Goal: Task Accomplishment & Management: Complete application form

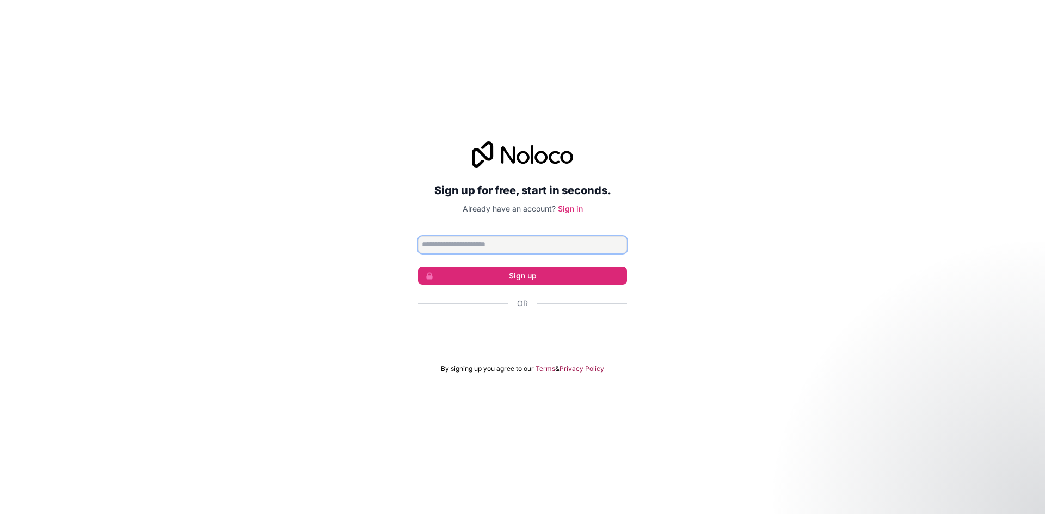
click at [467, 242] on input "Email address" at bounding box center [522, 244] width 209 height 17
type input "**********"
click at [511, 280] on button "Sign up" at bounding box center [522, 276] width 209 height 18
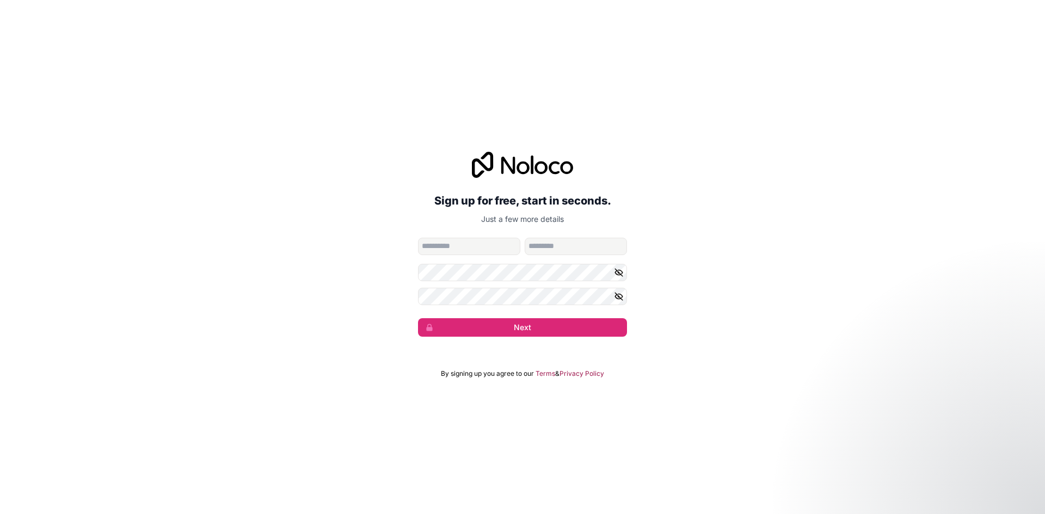
click at [475, 249] on input "given-name" at bounding box center [469, 246] width 102 height 17
type input "******"
type input "*****"
click at [467, 249] on input "******" at bounding box center [469, 246] width 102 height 17
type input "*****"
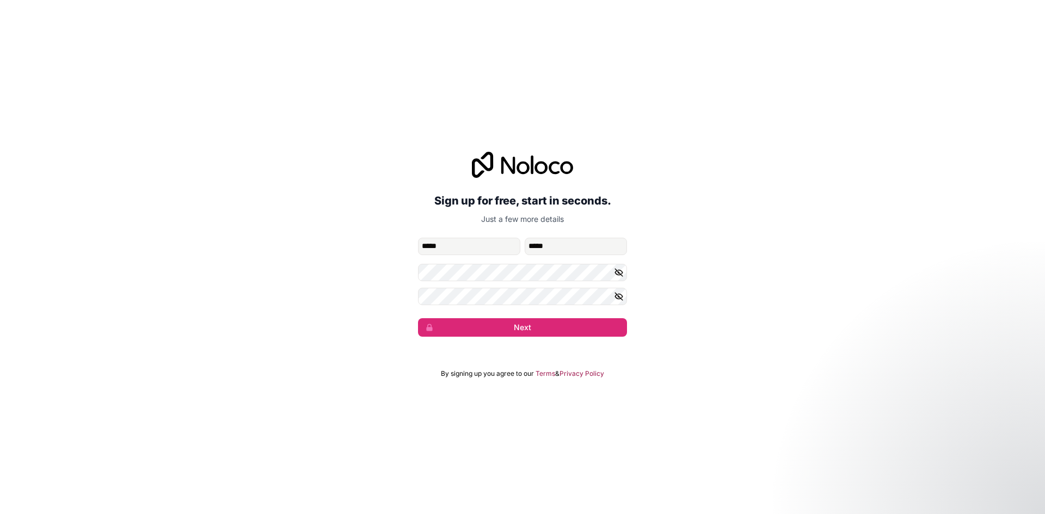
click at [621, 270] on icon "button" at bounding box center [619, 273] width 10 height 10
click at [411, 267] on div "**********" at bounding box center [522, 244] width 1045 height 215
click at [622, 292] on icon "button" at bounding box center [619, 297] width 10 height 10
click at [554, 328] on button "Next" at bounding box center [522, 327] width 209 height 18
click at [527, 335] on button "Next" at bounding box center [522, 327] width 209 height 18
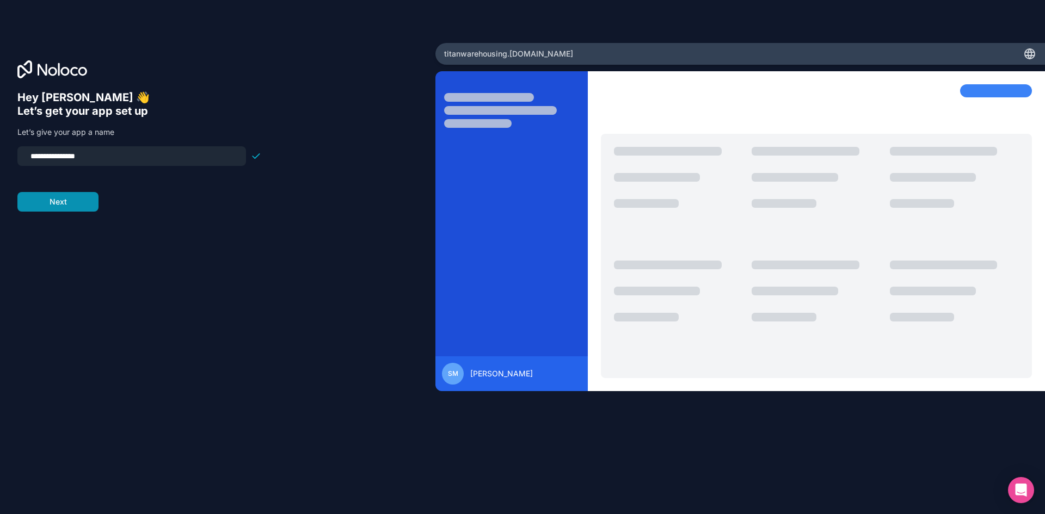
click at [67, 209] on button "Next" at bounding box center [57, 202] width 81 height 20
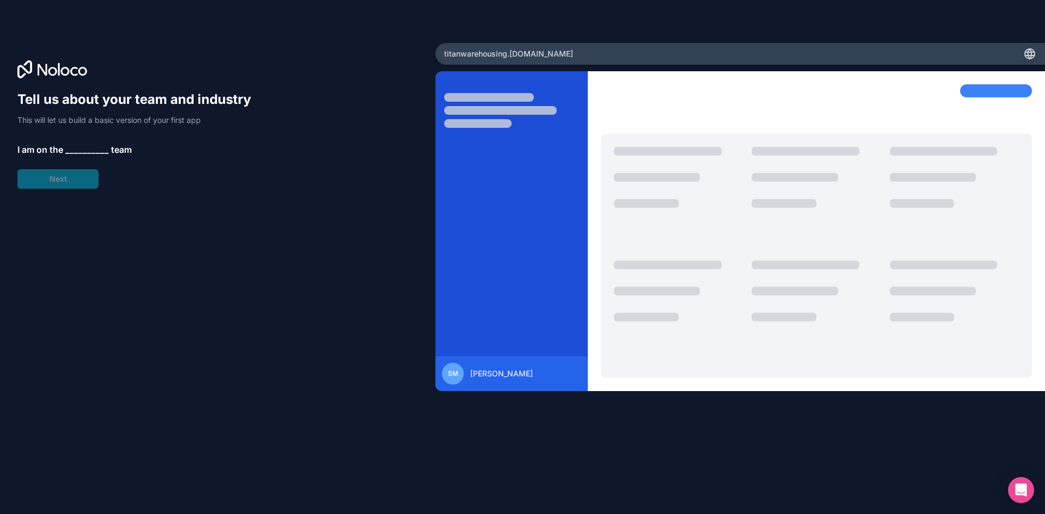
click at [82, 178] on div "Tell us about your team and industry This will let us build a basic version of …" at bounding box center [139, 140] width 244 height 98
click at [90, 152] on span "__________" at bounding box center [87, 149] width 44 height 13
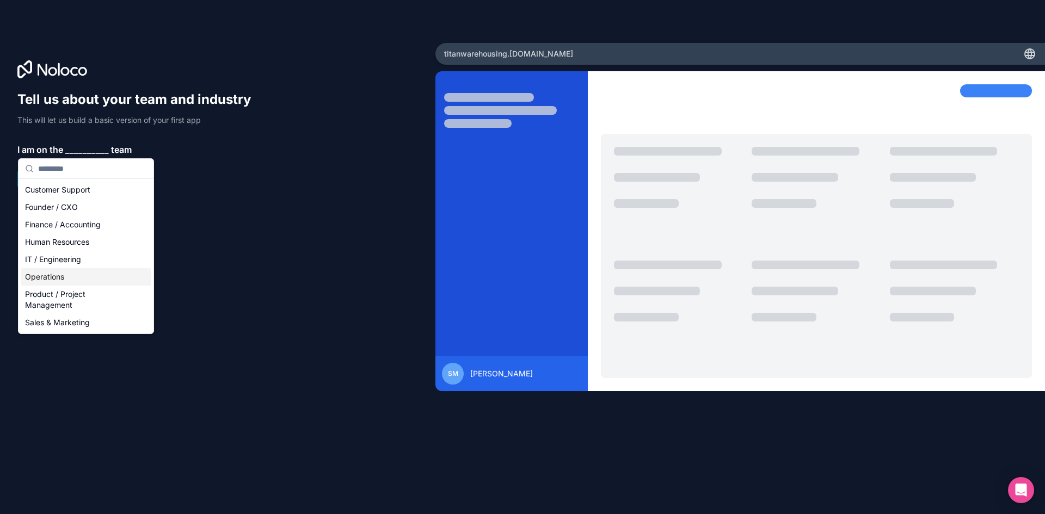
click at [100, 281] on div "Operations" at bounding box center [86, 276] width 131 height 17
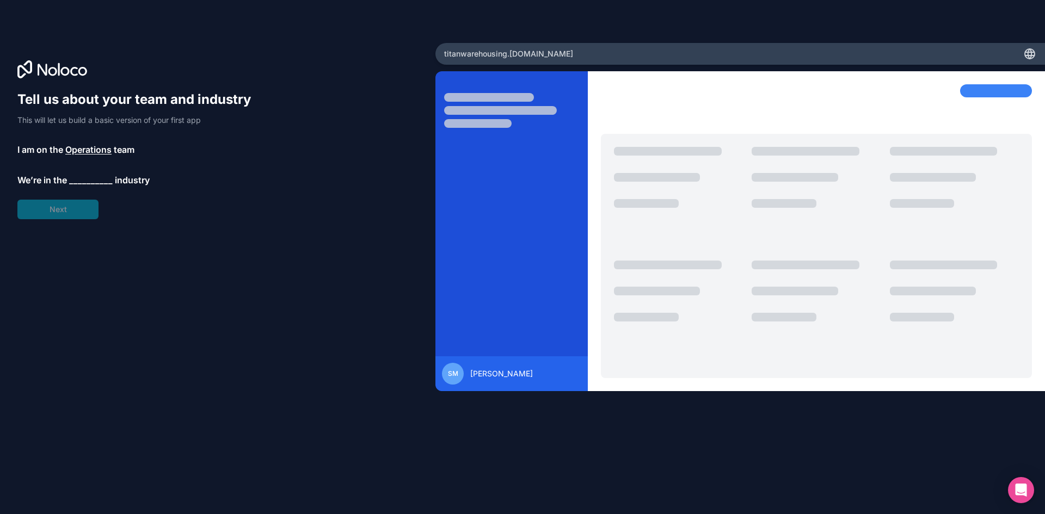
click at [77, 180] on span "__________" at bounding box center [91, 180] width 44 height 13
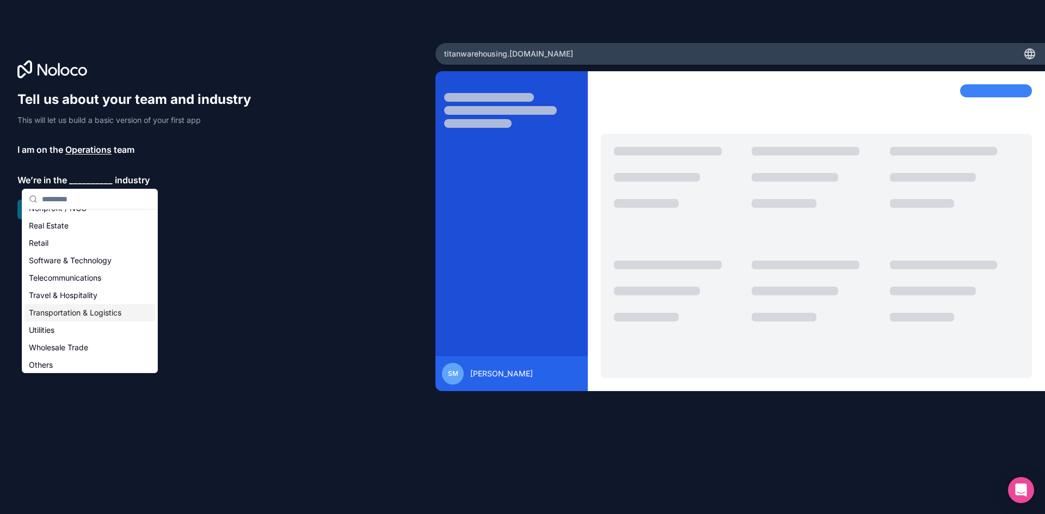
scroll to position [224, 0]
click at [96, 312] on div "Transportation & Logistics" at bounding box center [89, 309] width 131 height 17
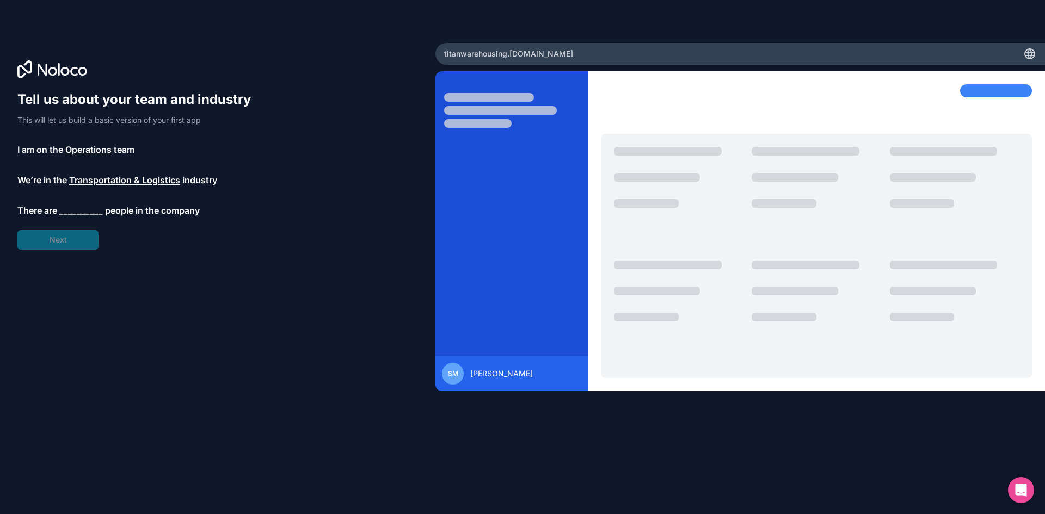
click at [72, 207] on span "__________" at bounding box center [81, 210] width 44 height 13
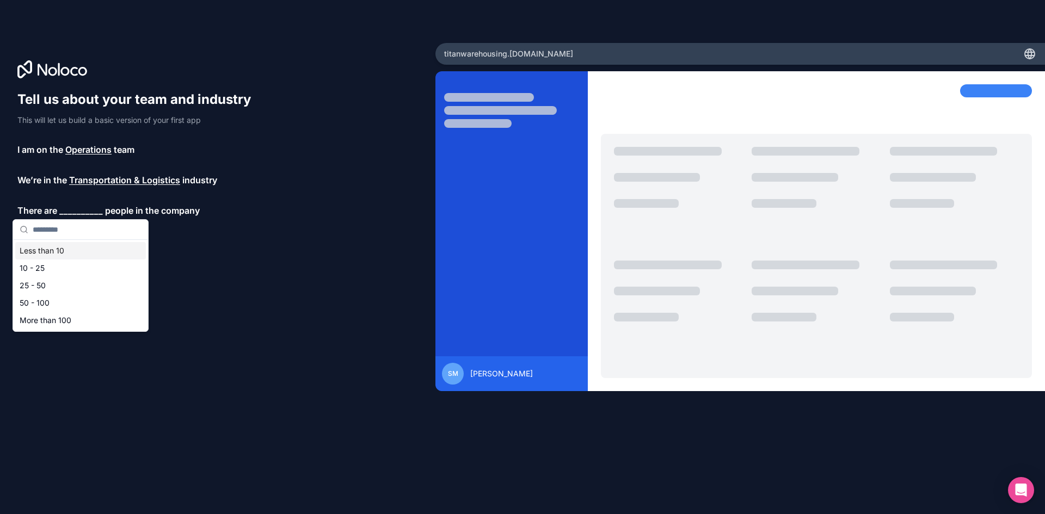
click at [73, 251] on div "Less than 10" at bounding box center [80, 250] width 131 height 17
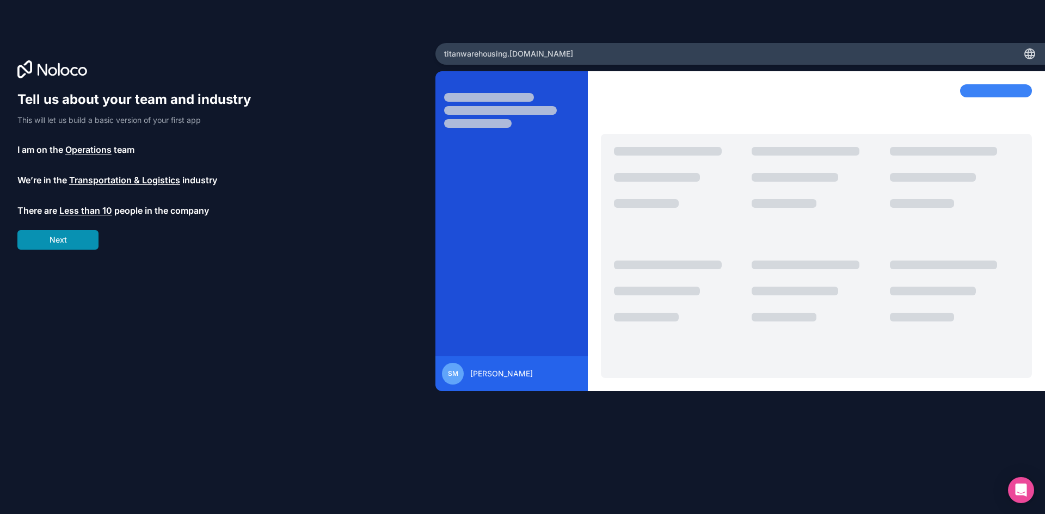
click at [75, 239] on button "Next" at bounding box center [57, 240] width 81 height 20
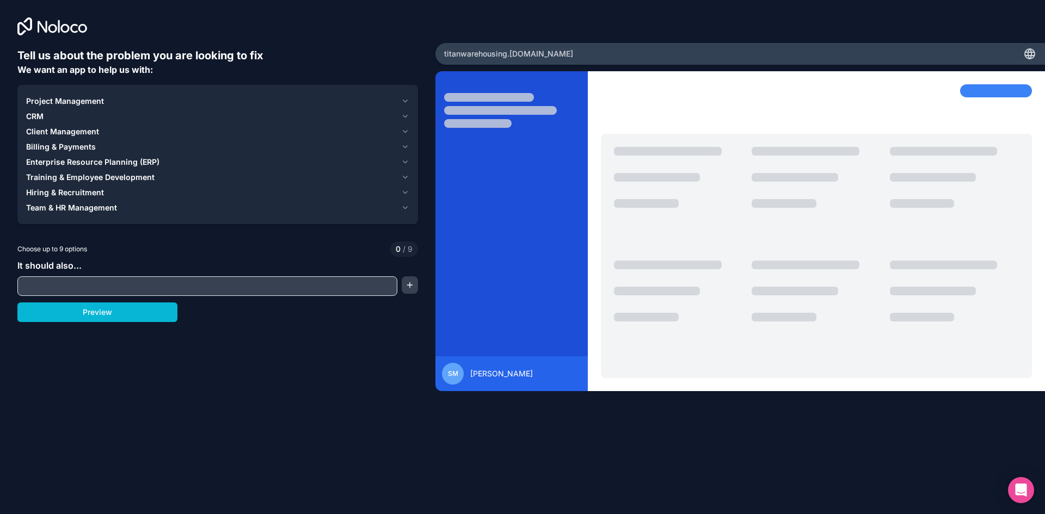
click at [88, 141] on span "Billing & Payments" at bounding box center [61, 146] width 70 height 11
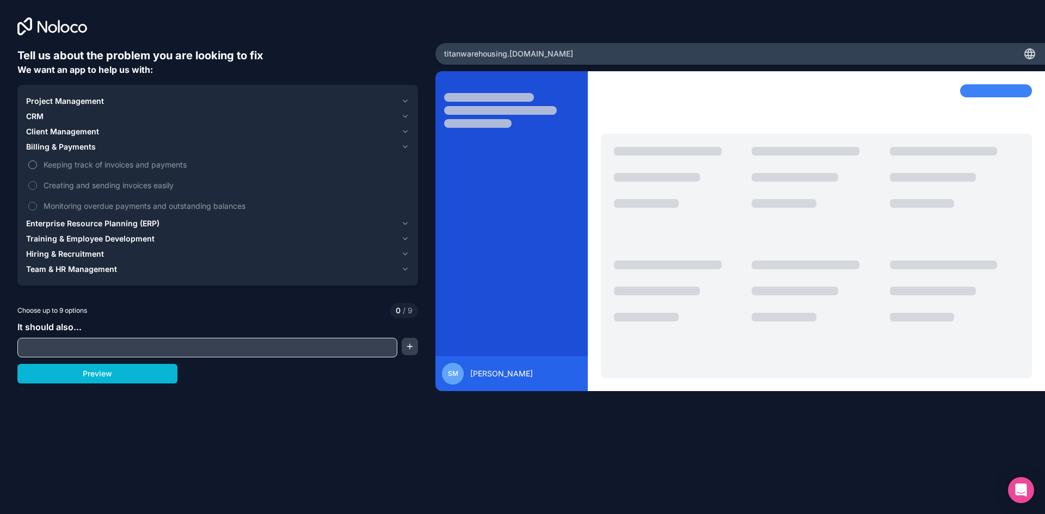
click at [32, 165] on button "Keeping track of invoices and payments" at bounding box center [32, 164] width 9 height 9
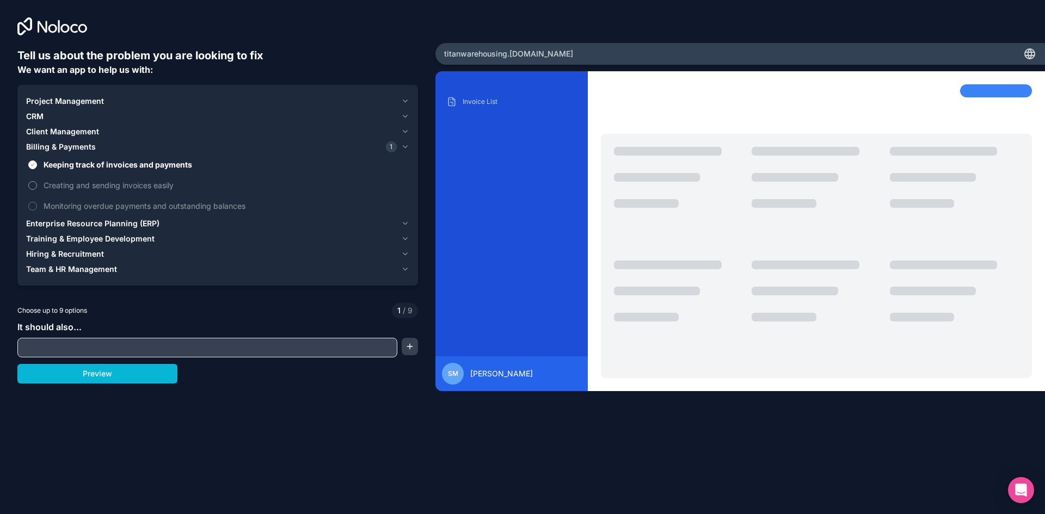
click at [34, 192] on label "Creating and sending invoices easily" at bounding box center [217, 185] width 383 height 20
click at [34, 190] on button "Creating and sending invoices easily" at bounding box center [32, 185] width 9 height 9
click at [34, 205] on button "Monitoring overdue payments and outstanding balances" at bounding box center [32, 206] width 9 height 9
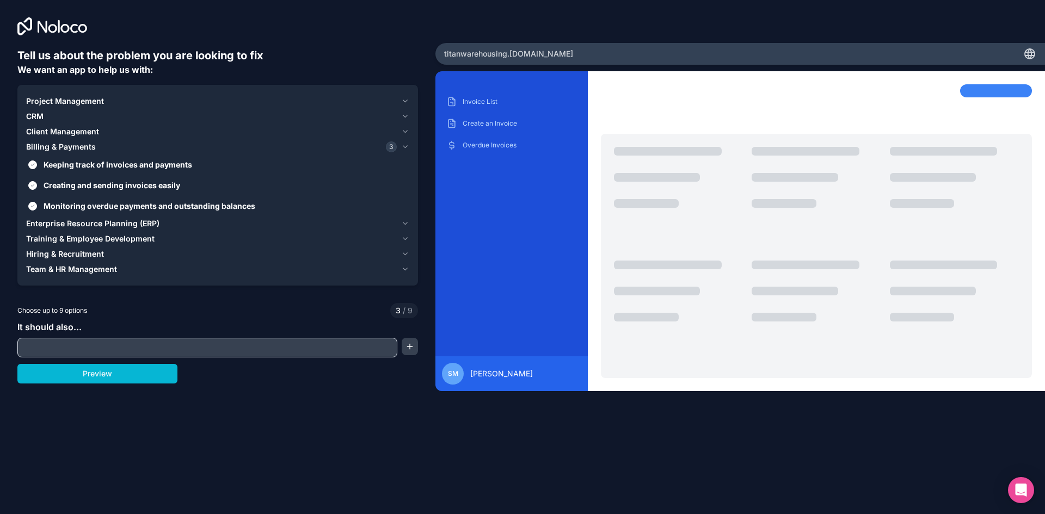
click at [104, 342] on input "text" at bounding box center [207, 347] width 374 height 15
type input "**********"
click at [151, 376] on button "Preview" at bounding box center [97, 374] width 160 height 20
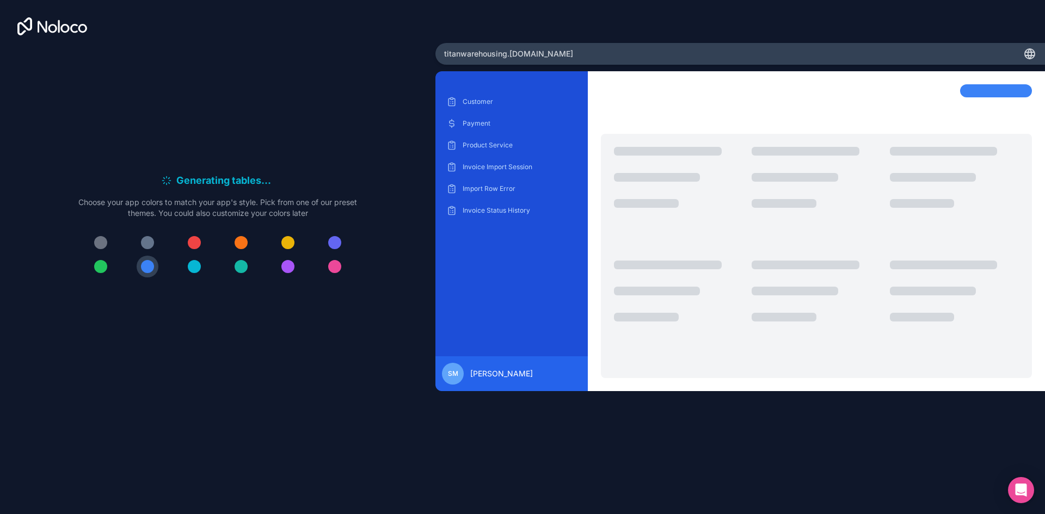
click at [238, 240] on div at bounding box center [240, 242] width 13 height 13
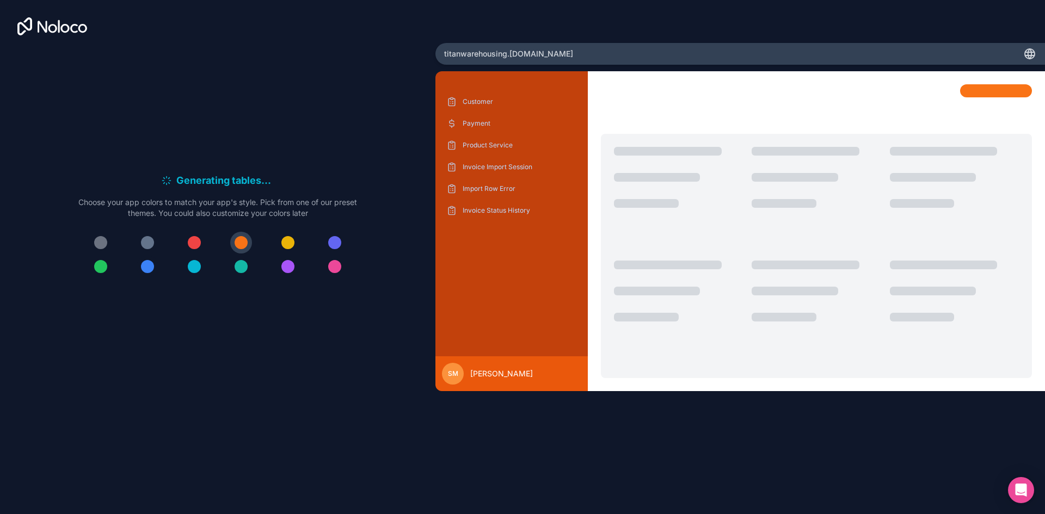
click at [154, 265] on button at bounding box center [148, 267] width 22 height 22
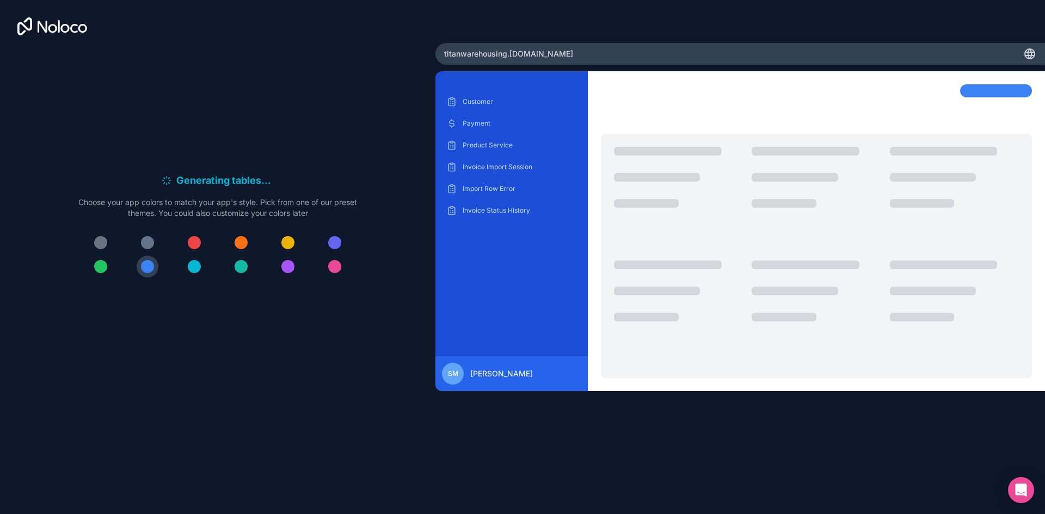
click at [236, 241] on div at bounding box center [240, 242] width 13 height 13
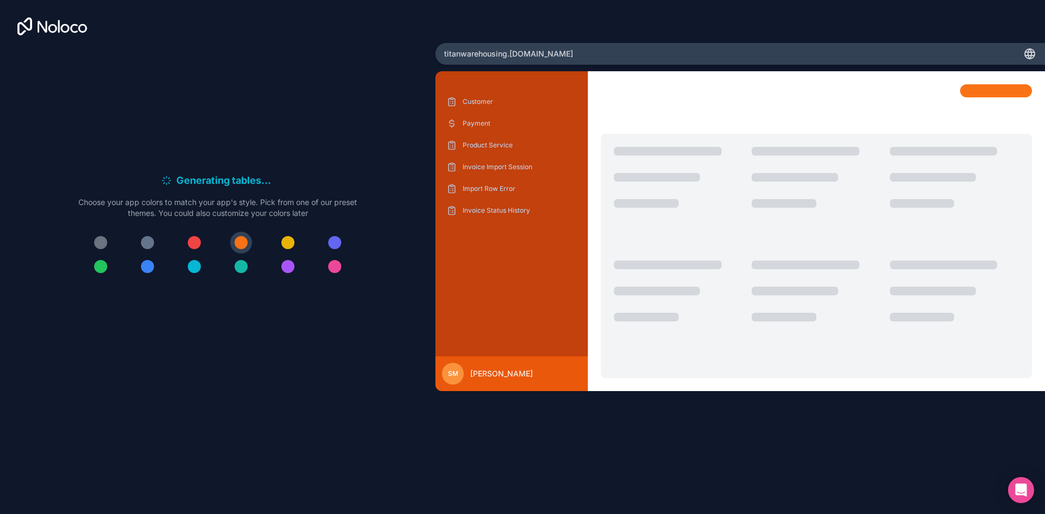
click at [191, 266] on div at bounding box center [194, 266] width 13 height 13
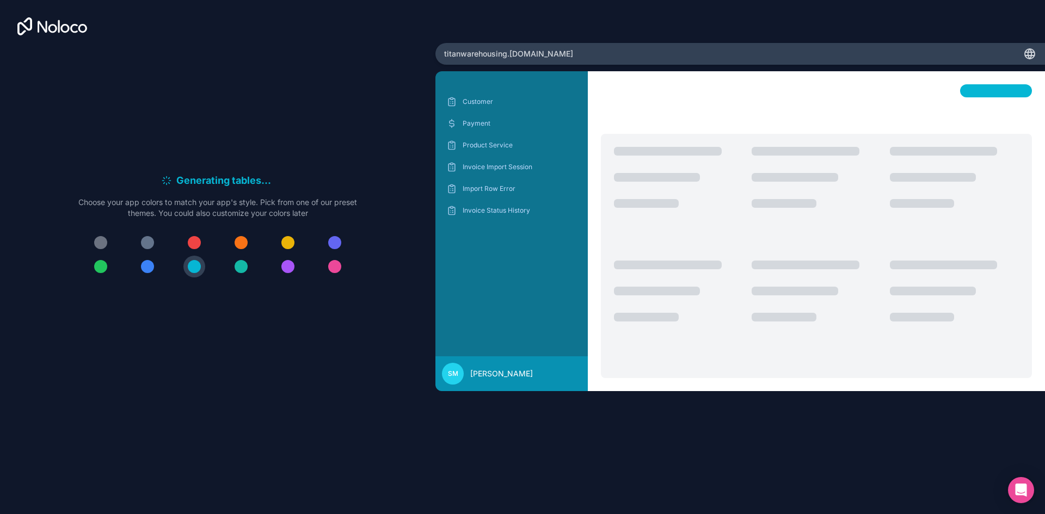
click at [244, 270] on div at bounding box center [240, 266] width 13 height 13
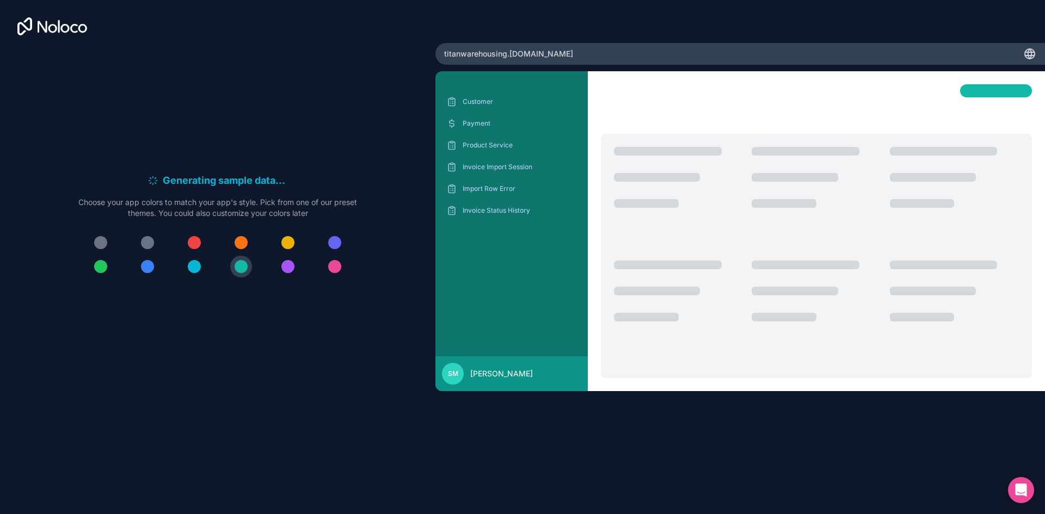
click at [195, 269] on div at bounding box center [194, 266] width 13 height 13
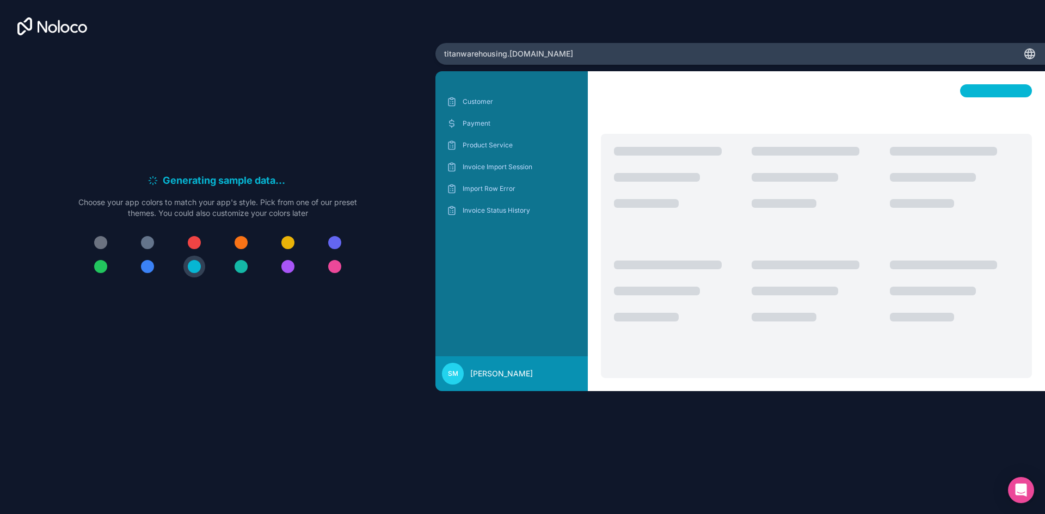
click at [483, 287] on div "Customer Payment Product Service Invoice Import Session Import Row Error Invoic…" at bounding box center [511, 220] width 135 height 255
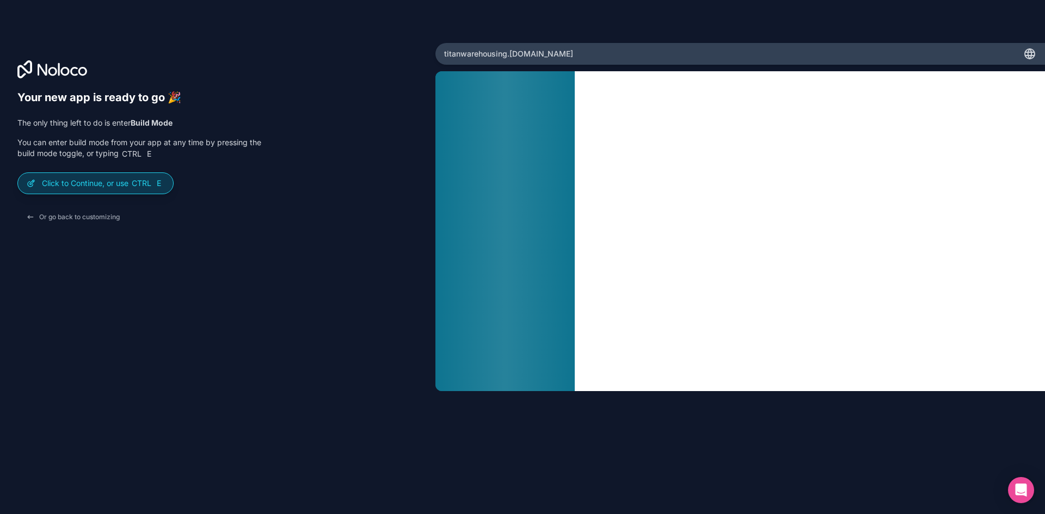
click at [128, 183] on p "Click to Continue, or use Ctrl E" at bounding box center [103, 183] width 122 height 11
